Goal: Transaction & Acquisition: Book appointment/travel/reservation

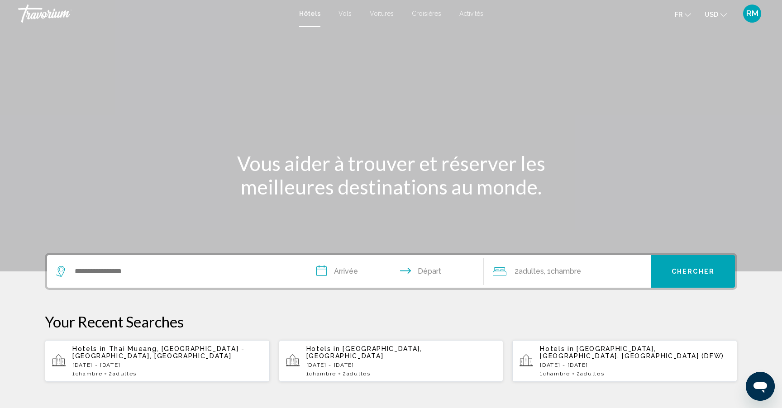
click at [714, 16] on span "USD" at bounding box center [712, 14] width 14 height 7
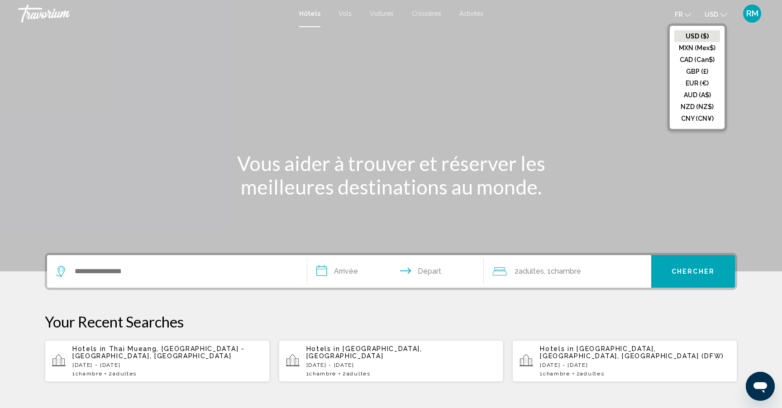
click at [699, 57] on button "CAD (Can$)" at bounding box center [698, 60] width 46 height 12
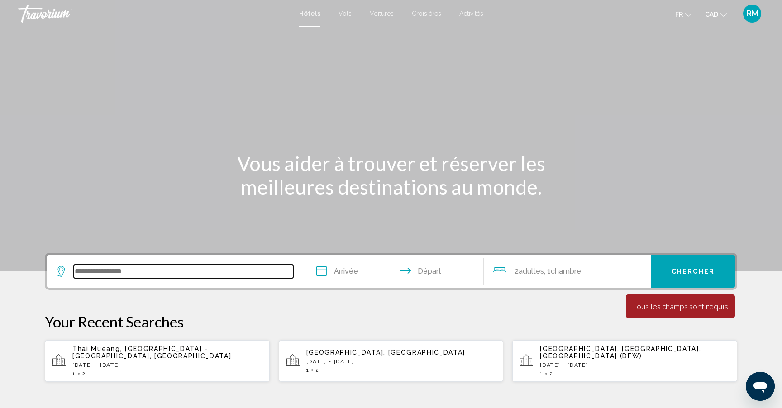
click at [146, 269] on input "Search widget" at bounding box center [184, 272] width 220 height 14
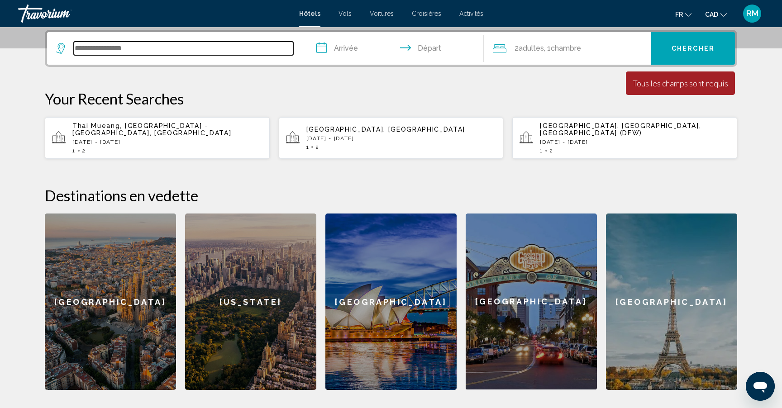
scroll to position [224, 0]
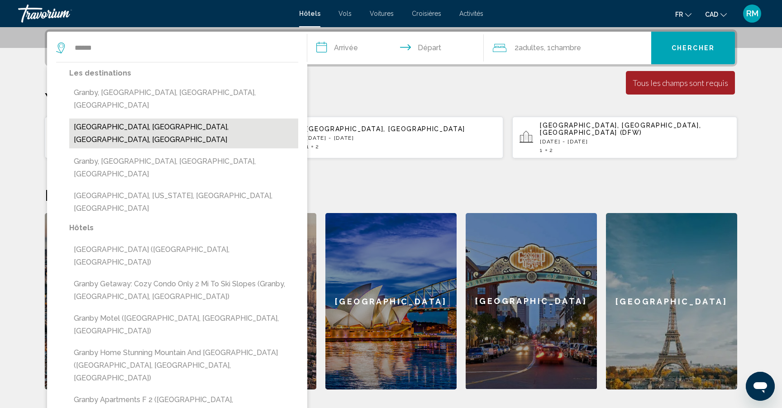
click at [197, 119] on button "[GEOGRAPHIC_DATA], [GEOGRAPHIC_DATA], [GEOGRAPHIC_DATA], [GEOGRAPHIC_DATA]" at bounding box center [183, 134] width 229 height 30
type input "**********"
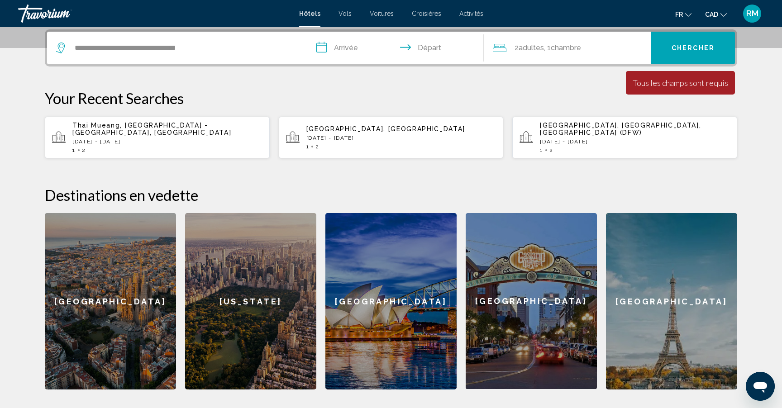
click at [349, 47] on input "**********" at bounding box center [397, 49] width 180 height 35
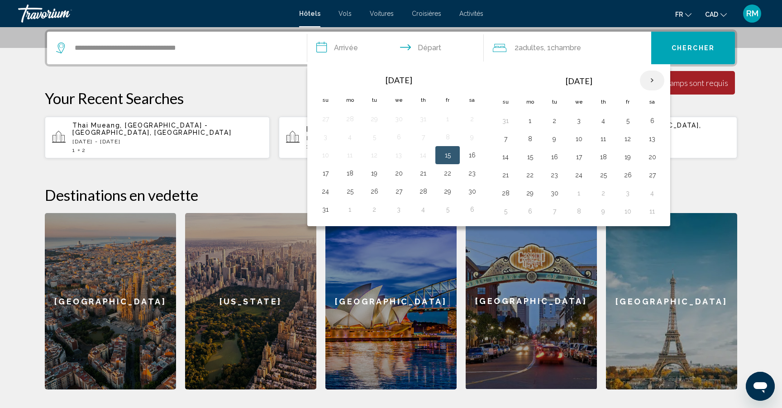
click at [649, 77] on th "Next month" at bounding box center [652, 81] width 24 height 20
click at [651, 159] on button "18" at bounding box center [652, 157] width 14 height 13
click at [511, 176] on button "19" at bounding box center [506, 175] width 14 height 13
type input "**********"
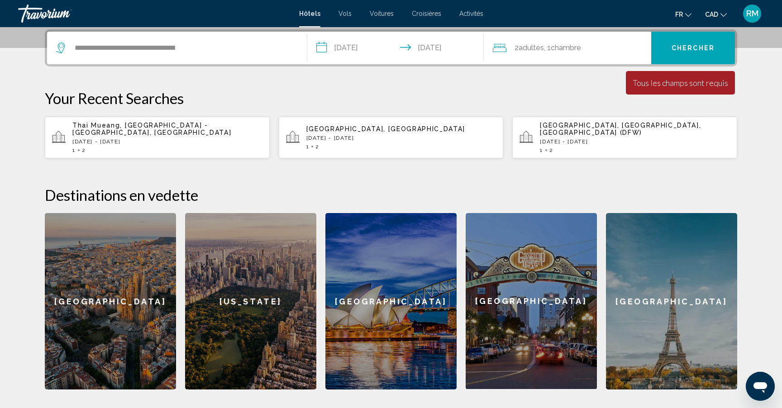
click at [704, 44] on span "Chercher" at bounding box center [693, 47] width 43 height 7
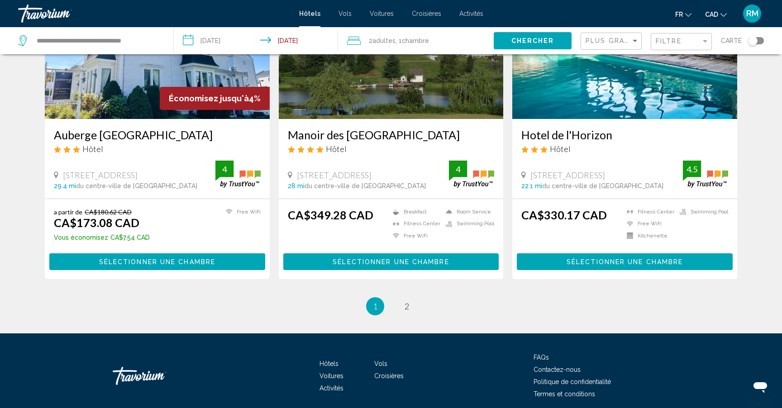
scroll to position [1124, 0]
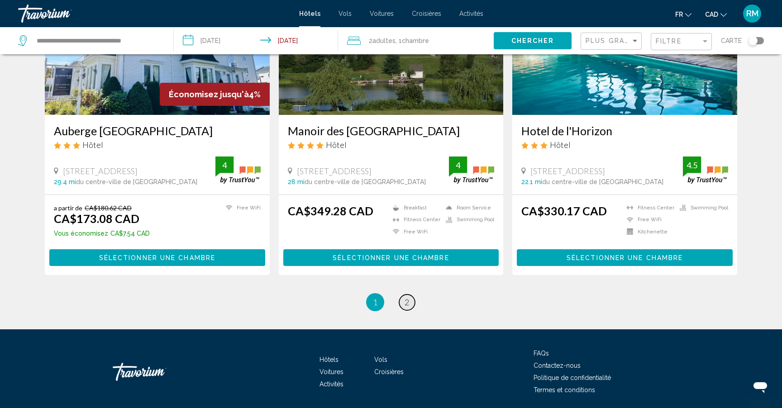
click at [408, 298] on span "2" at bounding box center [407, 303] width 5 height 10
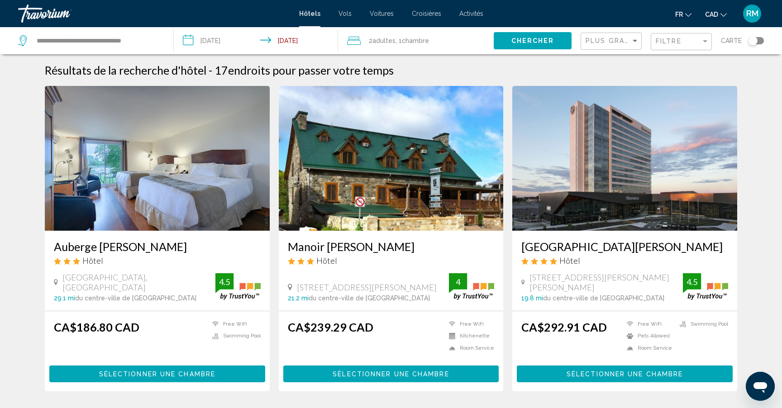
scroll to position [11, 0]
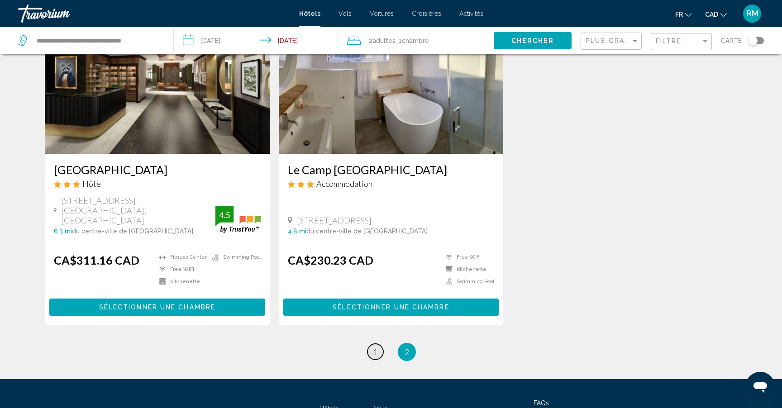
click at [378, 344] on link "page 1" at bounding box center [376, 352] width 16 height 16
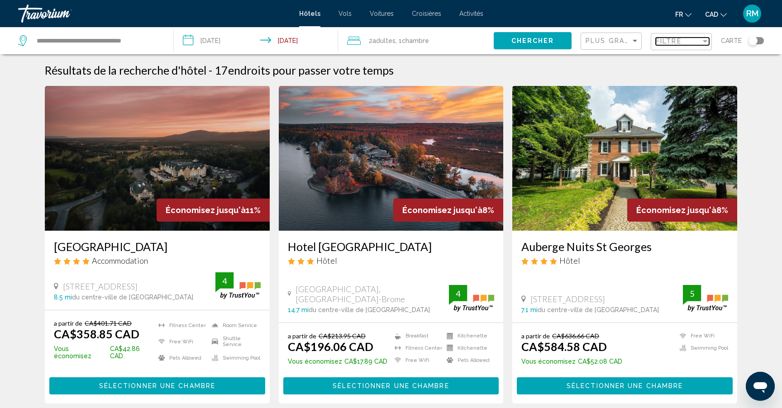
click at [664, 43] on span "Filtre" at bounding box center [669, 41] width 26 height 7
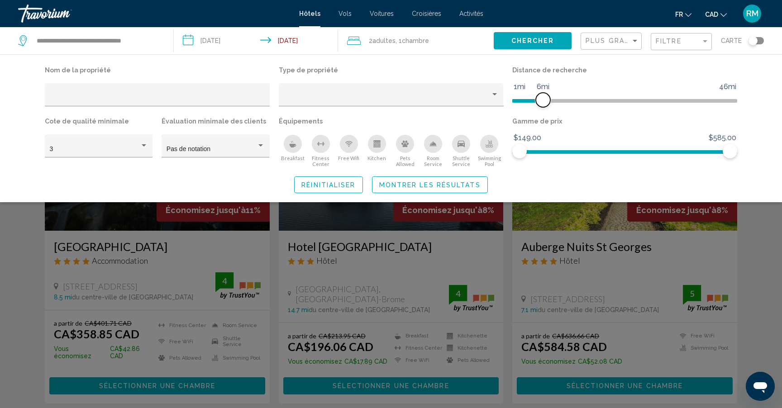
drag, startPoint x: 653, startPoint y: 97, endPoint x: 543, endPoint y: 101, distance: 110.1
click at [543, 101] on span "Hotel Filters" at bounding box center [543, 100] width 14 height 14
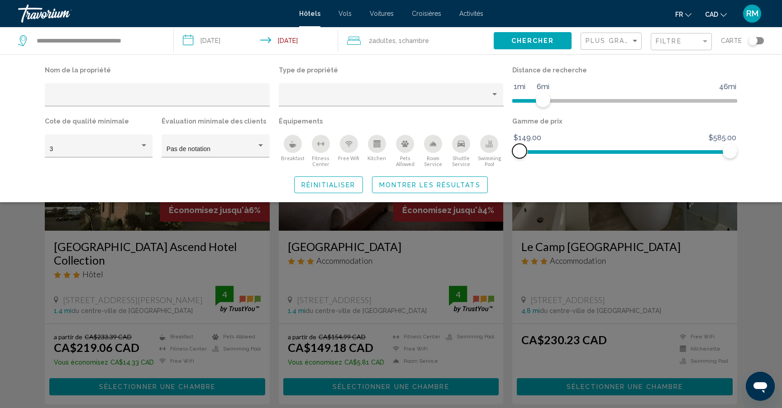
drag, startPoint x: 518, startPoint y: 156, endPoint x: 500, endPoint y: 160, distance: 18.6
click at [496, 155] on div "Nom de la propriété Type de propriété Distance de recherche 1mi 46mi 6mi Cote d…" at bounding box center [391, 116] width 702 height 104
click at [747, 283] on div "Search widget" at bounding box center [391, 272] width 782 height 273
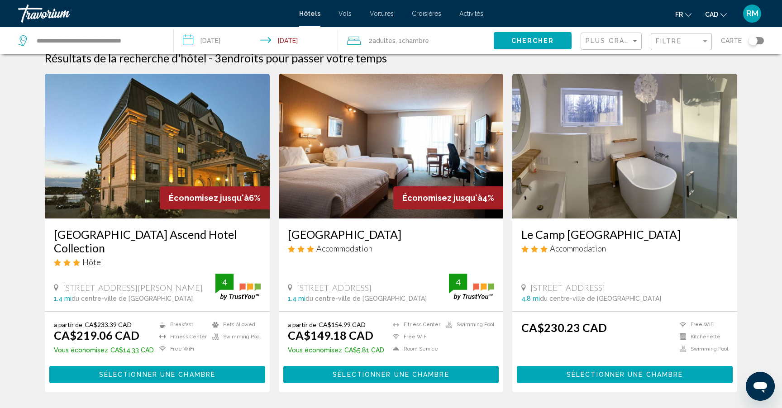
scroll to position [11, 0]
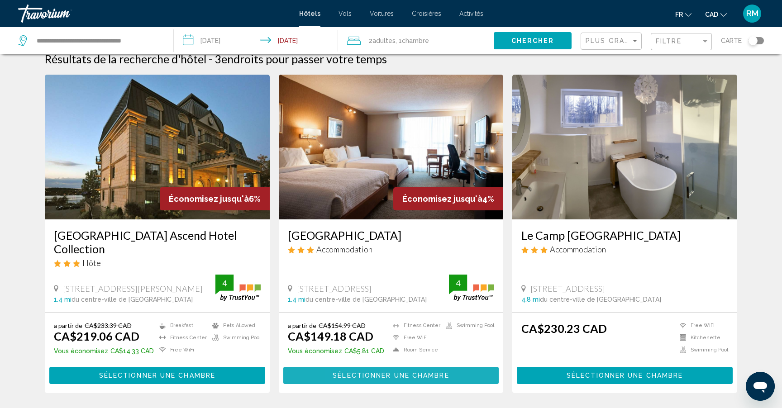
click at [355, 376] on span "Sélectionner une chambre" at bounding box center [391, 376] width 116 height 7
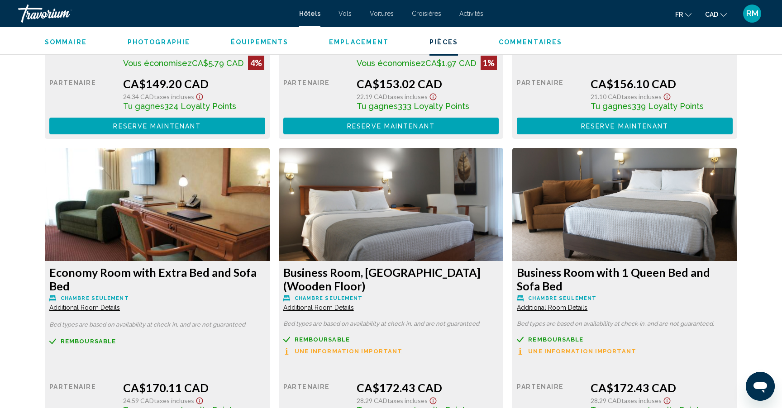
scroll to position [1467, 0]
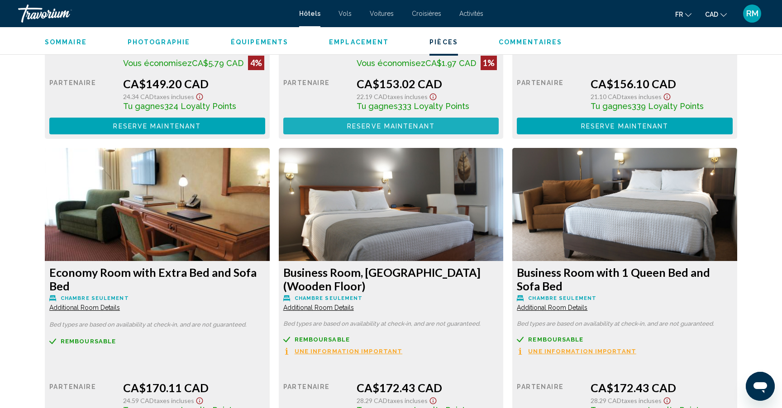
click at [376, 128] on span "Reserve maintenant" at bounding box center [391, 126] width 88 height 7
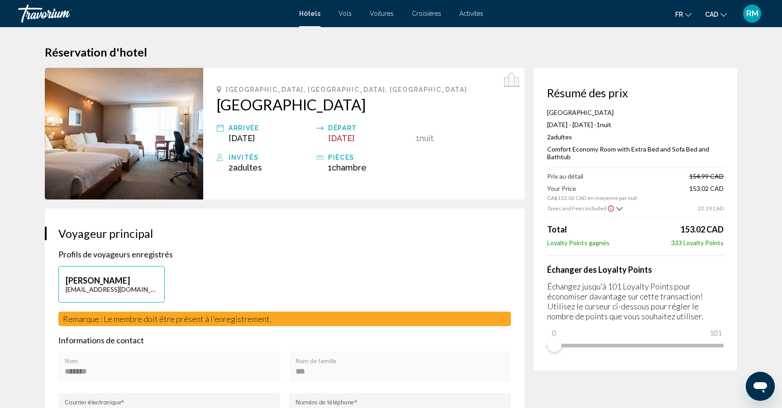
drag, startPoint x: 336, startPoint y: 167, endPoint x: 337, endPoint y: 161, distance: 6.0
click at [336, 167] on span "Chambre" at bounding box center [349, 168] width 35 height 10
drag, startPoint x: 337, startPoint y: 155, endPoint x: 430, endPoint y: 116, distance: 101.1
click at [337, 155] on div "pièces" at bounding box center [369, 157] width 83 height 11
click at [516, 82] on icon "Main content" at bounding box center [512, 80] width 16 height 16
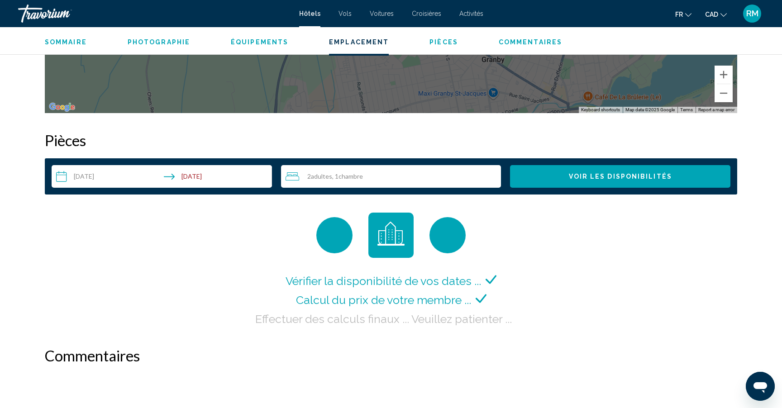
scroll to position [1070, 0]
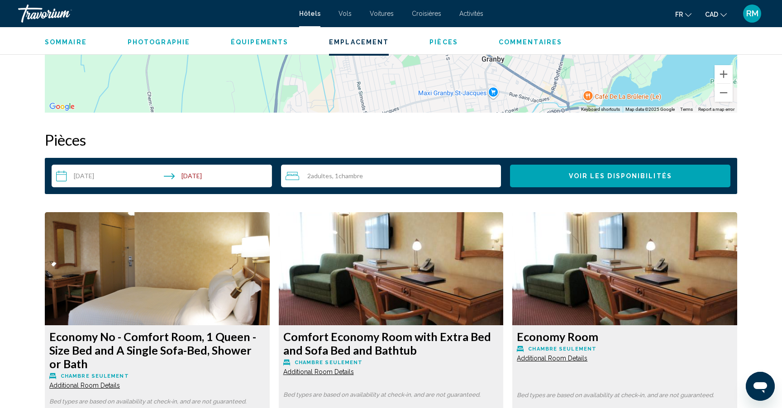
click at [407, 182] on div "2 Adulte Adultes , 1 Chambre pièces" at bounding box center [394, 176] width 216 height 23
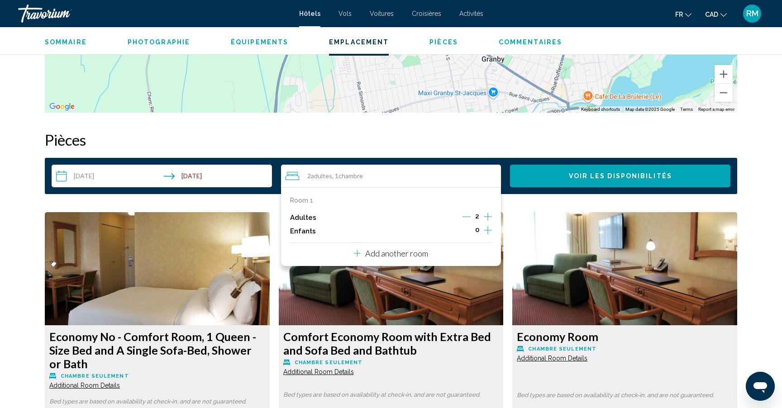
click at [414, 250] on p "Add another room" at bounding box center [396, 254] width 63 height 10
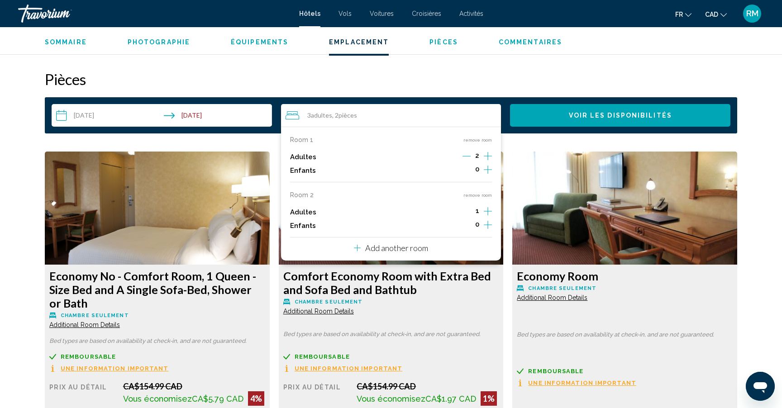
scroll to position [1132, 0]
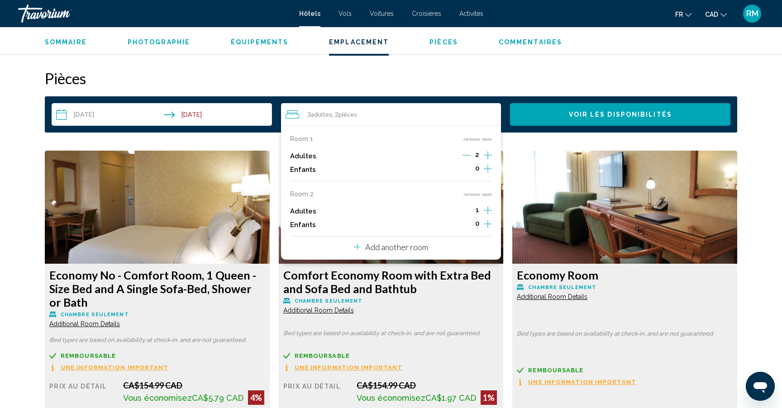
click at [393, 254] on button "Add another room" at bounding box center [391, 246] width 74 height 19
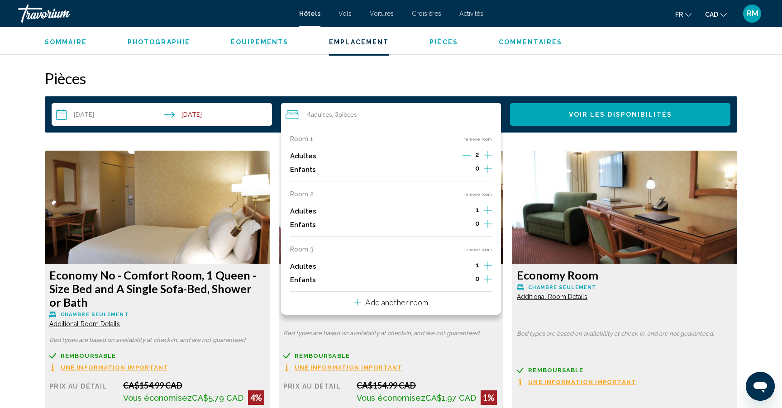
click at [394, 300] on p "Add another room" at bounding box center [396, 303] width 63 height 10
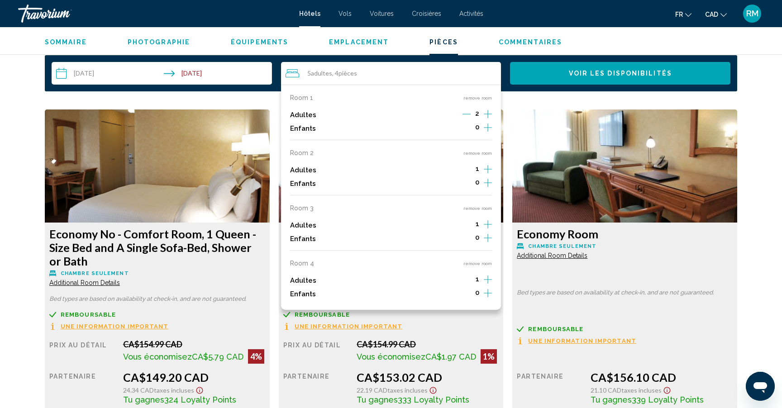
scroll to position [1177, 0]
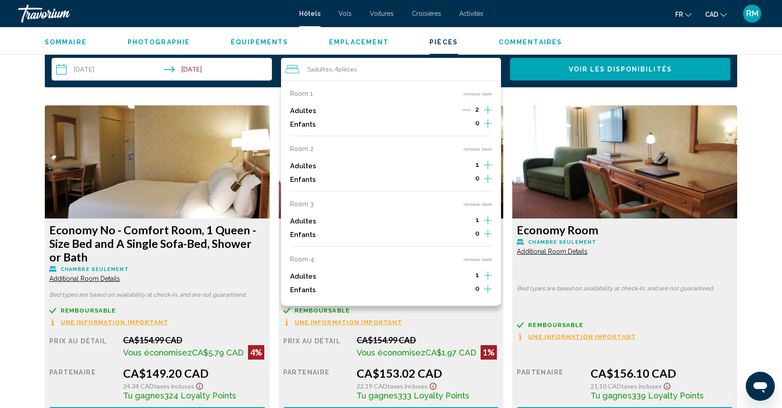
click at [489, 115] on icon "Increment adults" at bounding box center [488, 110] width 8 height 11
click at [485, 115] on icon "Increment adults" at bounding box center [488, 110] width 8 height 11
click at [487, 115] on icon "Increment adults" at bounding box center [488, 110] width 8 height 11
click at [569, 78] on button "Voir les disponibilités" at bounding box center [620, 69] width 221 height 23
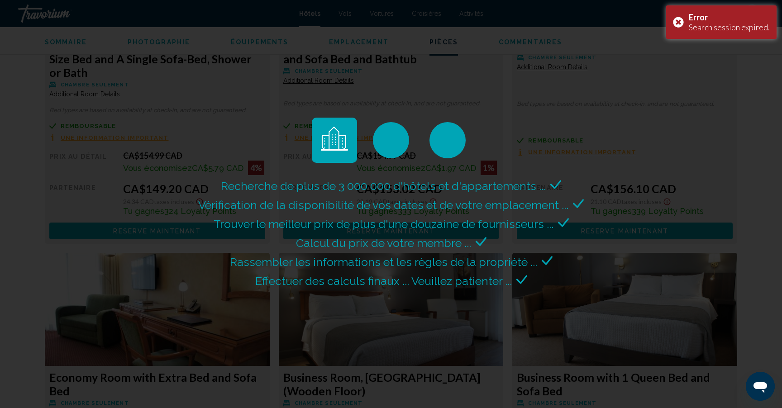
scroll to position [1363, 0]
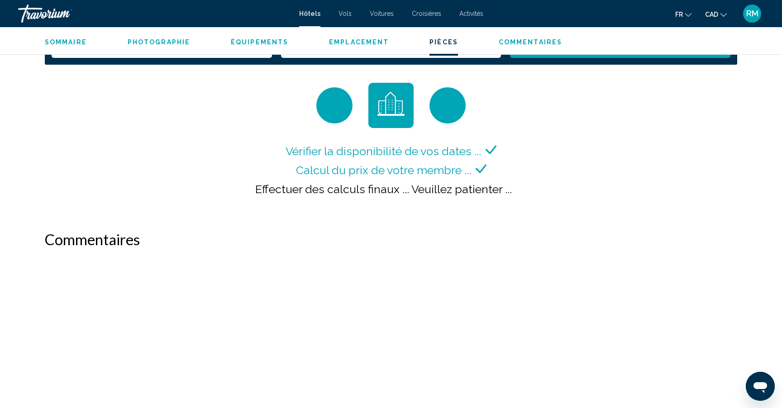
scroll to position [1200, 0]
click at [667, 65] on div "**********" at bounding box center [391, 106] width 693 height 211
